Goal: Find specific page/section: Locate item on page

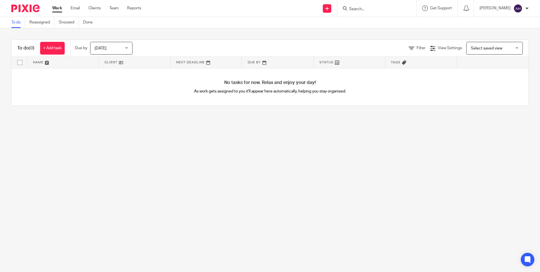
click at [382, 10] on input "Search" at bounding box center [374, 9] width 51 height 5
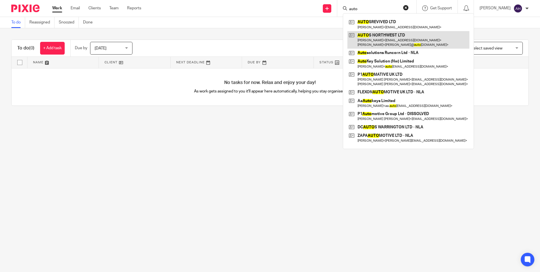
type input "auto"
click at [406, 40] on link at bounding box center [409, 40] width 122 height 18
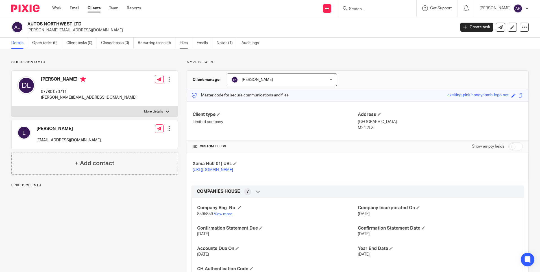
click at [187, 41] on link "Files" at bounding box center [186, 43] width 13 height 11
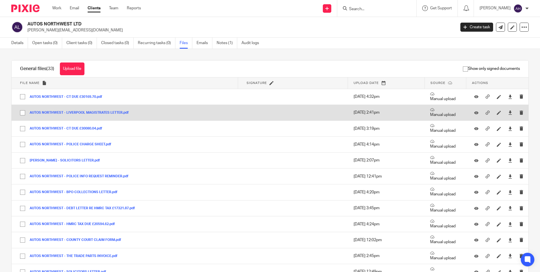
click at [84, 112] on button "AUTOS NORTHWEST - LIVERPOOL MAGISTRATES LETTER.pdf" at bounding box center [81, 113] width 103 height 4
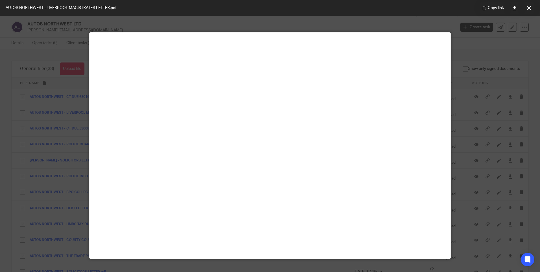
scroll to position [28, 0]
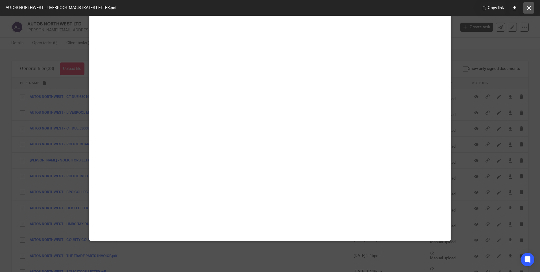
click at [526, 6] on button at bounding box center [528, 7] width 11 height 11
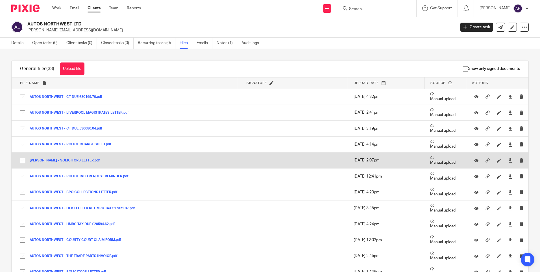
click at [66, 162] on button "[PERSON_NAME] - SOLICITORS LETTER.pdf" at bounding box center [67, 161] width 75 height 4
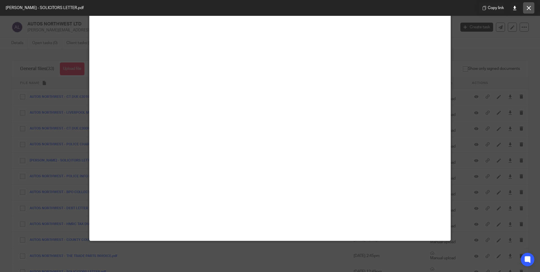
click at [533, 5] on button at bounding box center [528, 7] width 11 height 11
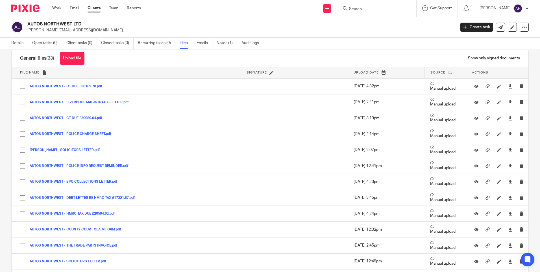
scroll to position [0, 0]
